Goal: Task Accomplishment & Management: Use online tool/utility

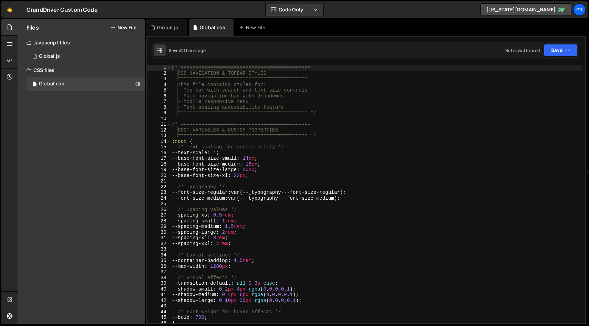
type textarea "--text-scale: 1;"
click at [347, 154] on div "/* ============================================ CSS NAVIGATION & TOPBAR STYLES …" at bounding box center [376, 200] width 412 height 270
click at [60, 56] on div "1 Global.js 0" at bounding box center [86, 57] width 118 height 14
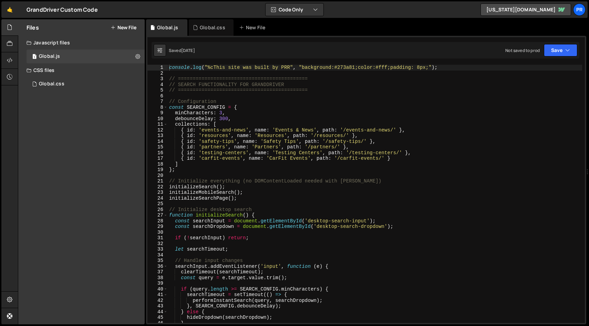
type textarea "debounceDelay: 300,"
click at [287, 118] on div "console . log ( "%cThis site was built by PRR" , "background:#273a81;color:#fff…" at bounding box center [375, 200] width 414 height 270
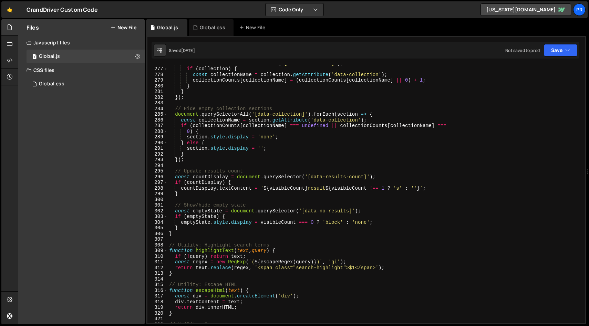
scroll to position [1721, 0]
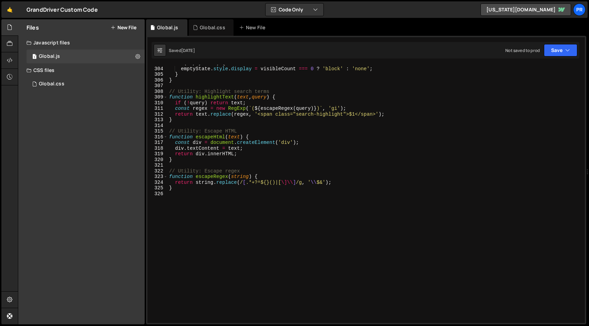
click at [267, 217] on div "if ( emptyState ) { emptyState . style . display = visibleCount === 0 ? 'block'…" at bounding box center [375, 195] width 414 height 270
click at [58, 53] on div "Global.js" at bounding box center [49, 56] width 21 height 6
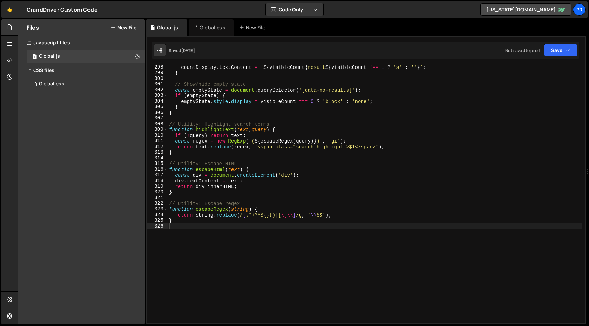
scroll to position [1688, 0]
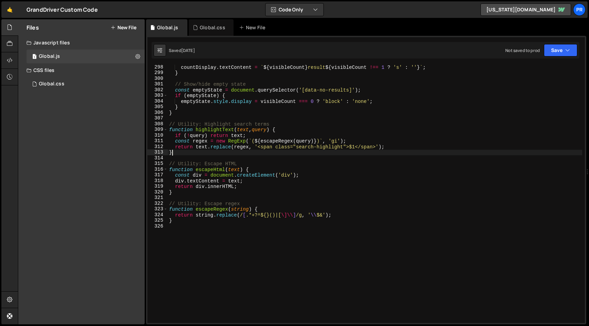
click at [287, 152] on div "countDisplay . textContent = ` ${ visibleCount } result ${ visibleCount !== 1 ?…" at bounding box center [375, 199] width 414 height 270
type textarea "}"
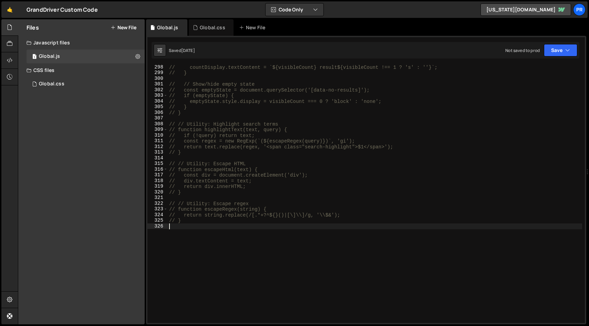
click at [324, 224] on div "// countDisplay.textContent = `${visibleCount} result${visibleCount !== 1 ? 's'…" at bounding box center [375, 199] width 414 height 270
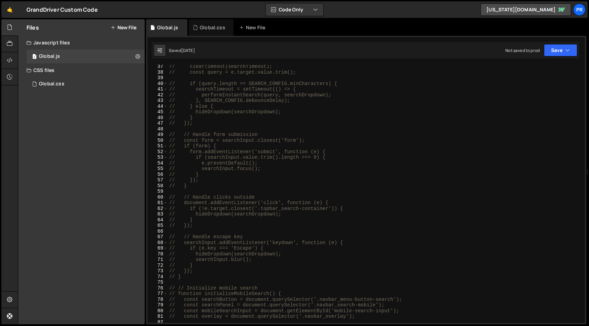
scroll to position [0, 0]
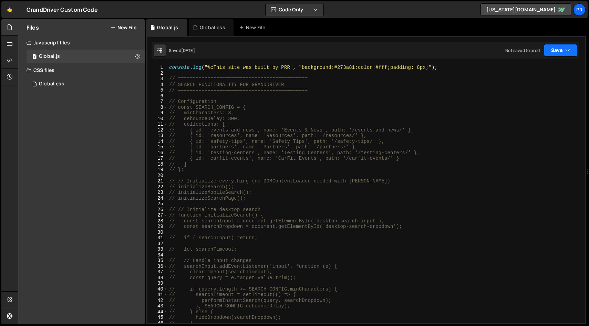
click at [561, 52] on button "Save" at bounding box center [560, 50] width 33 height 12
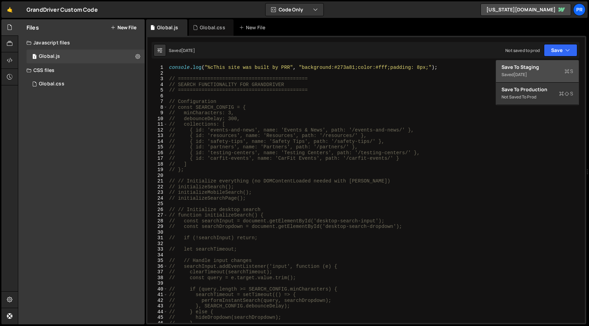
click at [543, 71] on div "Saved [DATE]" at bounding box center [537, 75] width 72 height 8
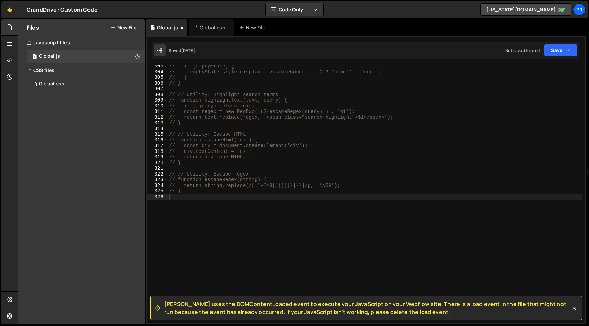
scroll to position [1718, 0]
type textarea "// if (!query) return text;"
click at [391, 107] on div "// if (emptyState) { // emptyState.style.display = visibleCount === 0 ? 'block'…" at bounding box center [375, 198] width 414 height 270
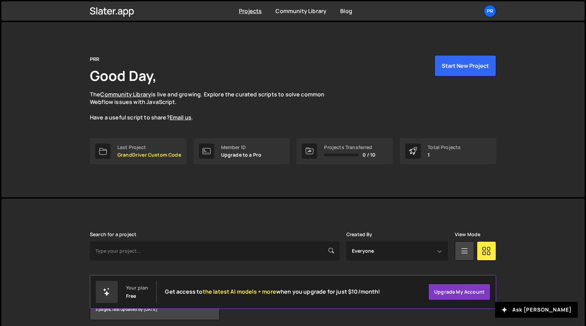
scroll to position [28, 0]
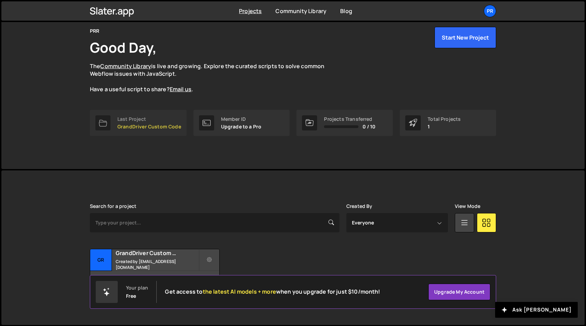
click at [137, 128] on p "GrandDriver Custom Code" at bounding box center [149, 127] width 64 height 6
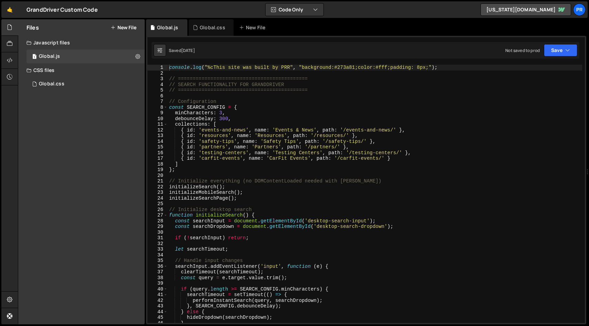
click at [253, 106] on div "console . log ( "%cThis site was built by PRR" , "background:#273a81;color:#fff…" at bounding box center [375, 200] width 414 height 270
click at [301, 157] on div "console . log ( "%cThis site was built by PRR" , "background:#273a81;color:#fff…" at bounding box center [375, 200] width 414 height 270
click at [293, 179] on div "console . log ( "%cThis site was built by PRR" , "background:#273a81;color:#fff…" at bounding box center [375, 200] width 414 height 270
click at [351, 169] on div "console . log ( "%cThis site was built by PRR" , "background:#273a81;color:#fff…" at bounding box center [375, 200] width 414 height 270
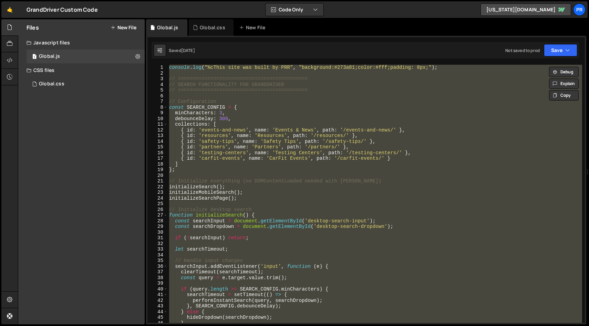
click at [257, 137] on div "console . log ( "%cThis site was built by PRR" , "background:#273a81;color:#fff…" at bounding box center [375, 194] width 414 height 258
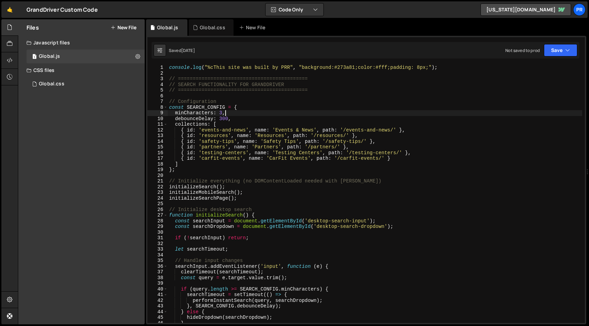
click at [225, 112] on div "console . log ( "%cThis site was built by PRR" , "background:#273a81;color:#fff…" at bounding box center [375, 200] width 414 height 270
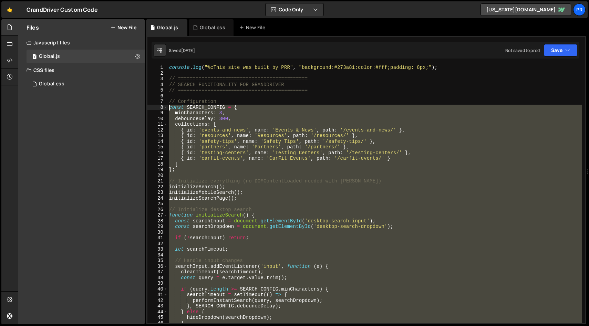
drag, startPoint x: 199, startPoint y: 191, endPoint x: 149, endPoint y: 105, distance: 99.6
click at [149, 105] on div "minCharacters: 3, 1 2 3 4 5 6 7 8 9 10 11 12 13 14 15 16 17 18 19 20 21 22 23 2…" at bounding box center [365, 194] width 437 height 258
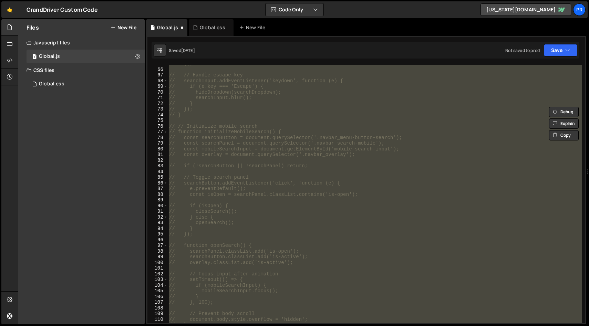
scroll to position [383, 0]
click at [558, 52] on button "Save" at bounding box center [560, 50] width 33 height 12
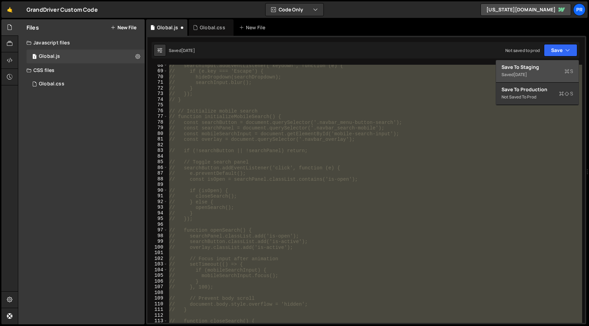
click at [547, 71] on div "Saved [DATE]" at bounding box center [537, 75] width 72 height 8
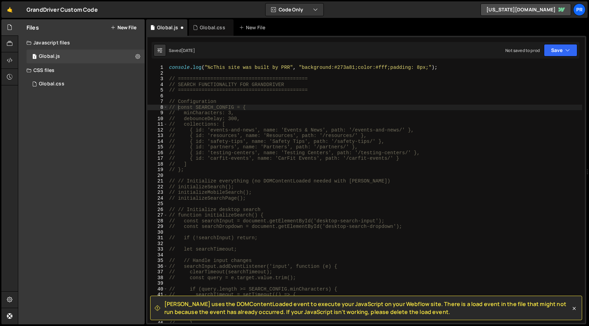
scroll to position [0, 0]
type textarea "// function initializeSearch() {"
click at [383, 214] on div "console . log ( "%cThis site was built by PRR" , "background:#273a81;color:#fff…" at bounding box center [375, 200] width 414 height 270
click at [309, 207] on div "console . log ( "%cThis site was built by PRR" , "background:#273a81;color:#fff…" at bounding box center [375, 200] width 414 height 270
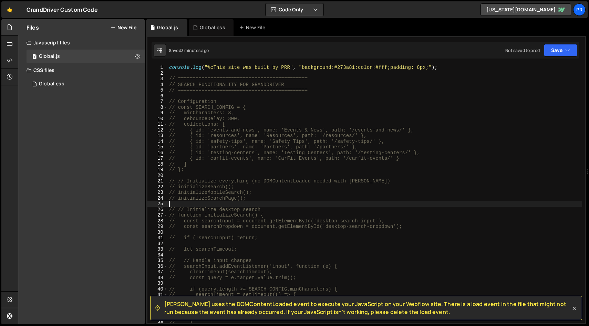
click at [302, 104] on div "console . log ( "%cThis site was built by PRR" , "background:#273a81;color:#fff…" at bounding box center [375, 200] width 414 height 270
type textarea "// Configuration"
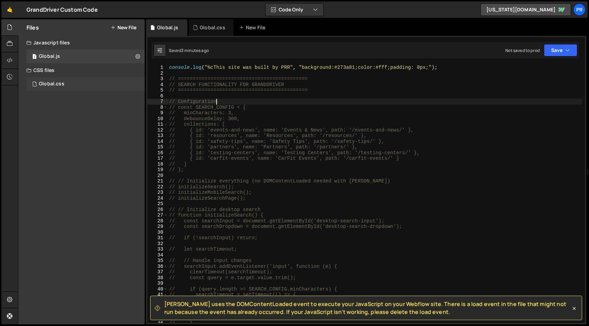
click at [57, 83] on div "Global.css" at bounding box center [51, 84] width 25 height 6
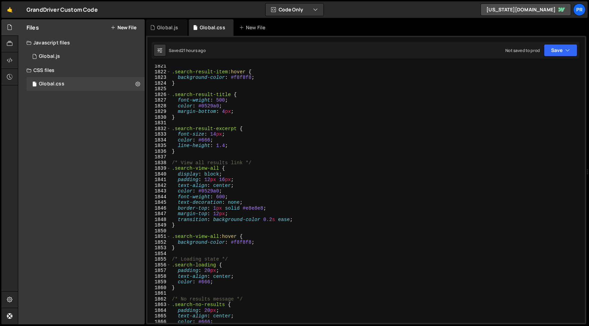
scroll to position [10518, 0]
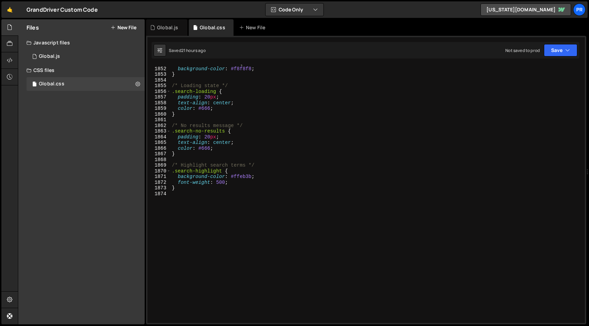
click at [276, 199] on div ".search-view-all :hover { background-color : #f8f8f8 ; } /* Loading state */ .s…" at bounding box center [376, 195] width 412 height 270
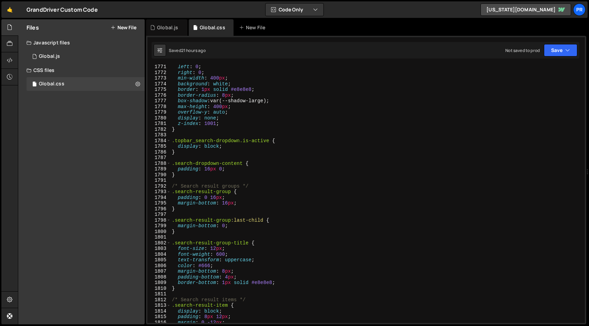
scroll to position [10047, 0]
